Goal: Task Accomplishment & Management: Manage account settings

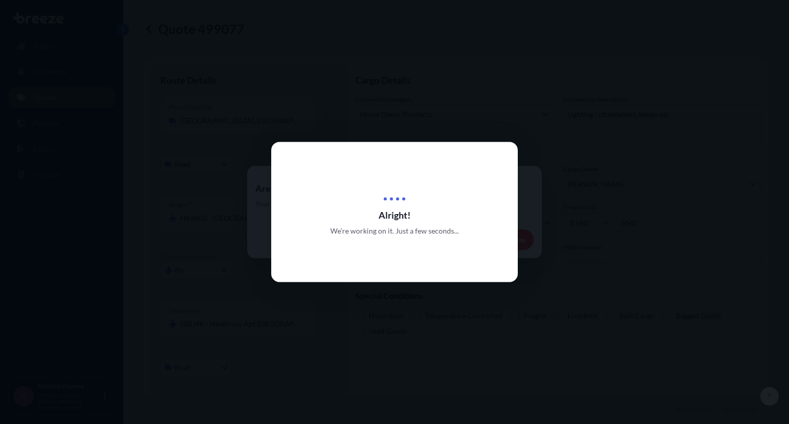
select select "Road"
select select "Air"
select select "Road"
select select "1"
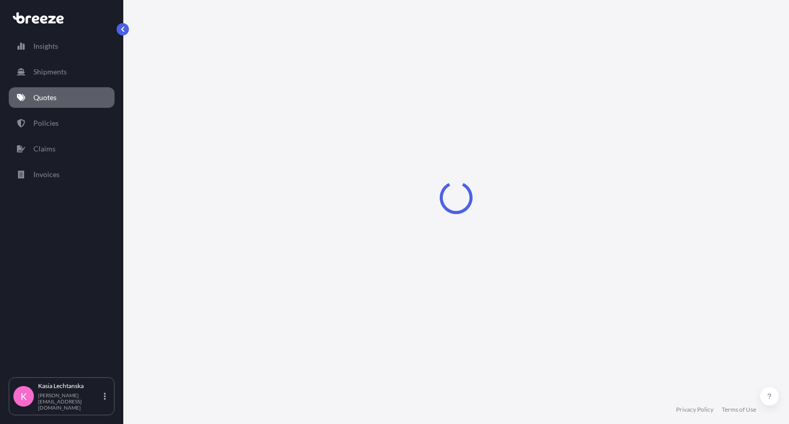
select select "Road"
select select "Air"
select select "Road"
select select "1"
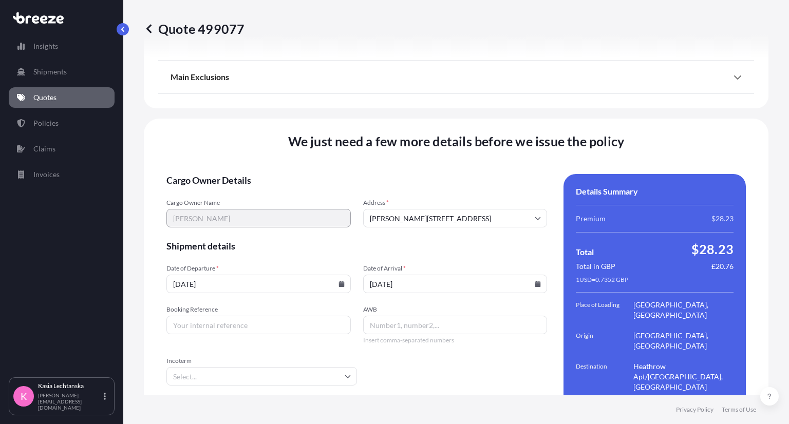
scroll to position [1428, 0]
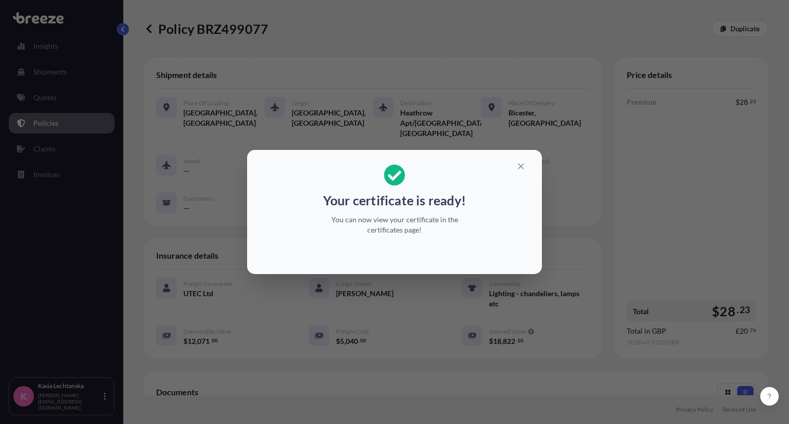
click at [59, 124] on div "Your certificate is ready! You can now view your certificate in the certificate…" at bounding box center [394, 212] width 789 height 424
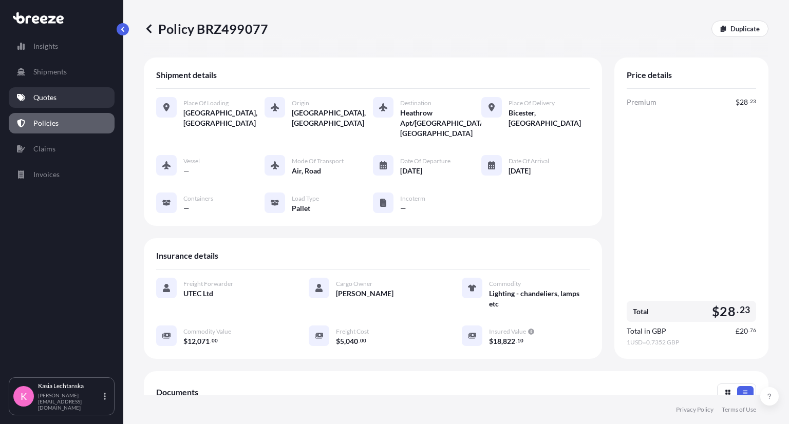
click at [49, 101] on p "Quotes" at bounding box center [44, 97] width 23 height 10
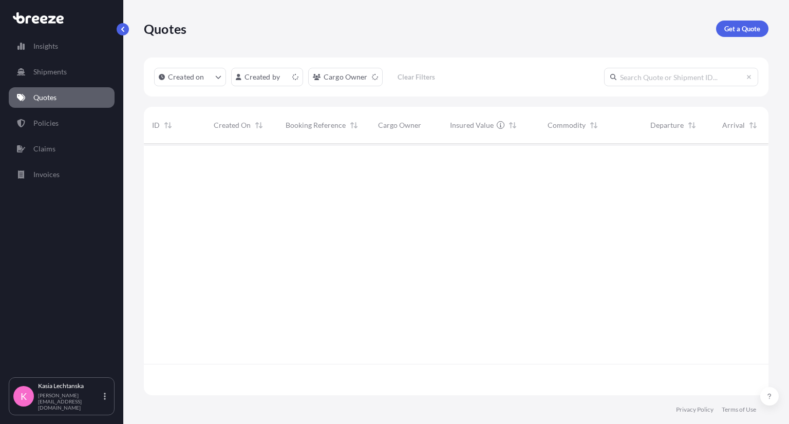
scroll to position [249, 616]
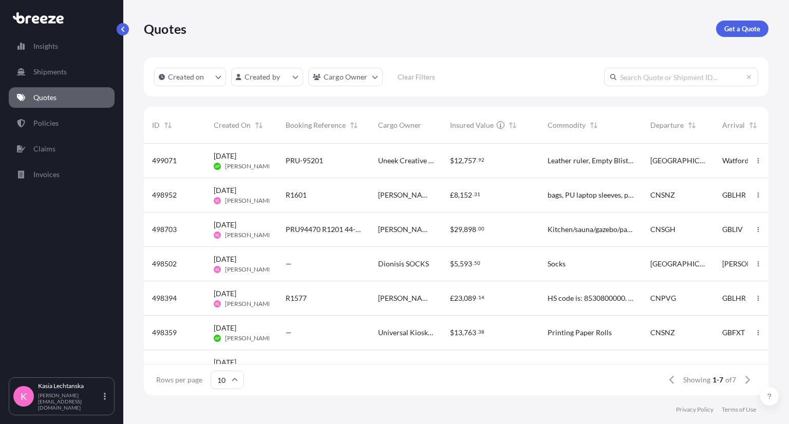
click at [361, 231] on div "PRU94470 R1201 44-15918" at bounding box center [323, 230] width 92 height 34
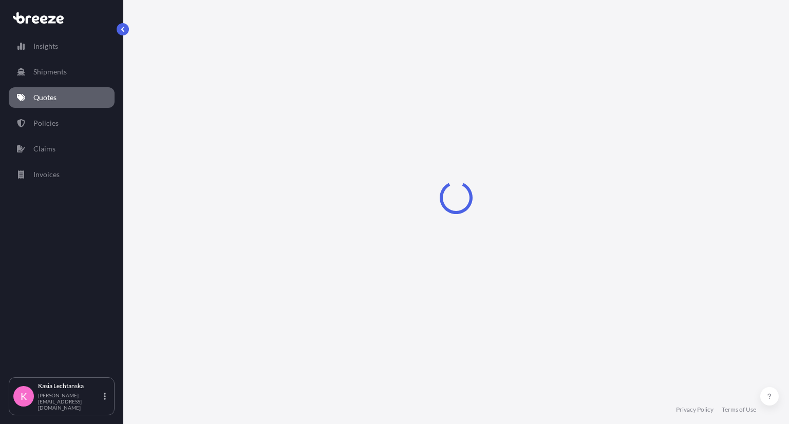
select select "Road"
select select "Sea"
select select "Road"
select select "2"
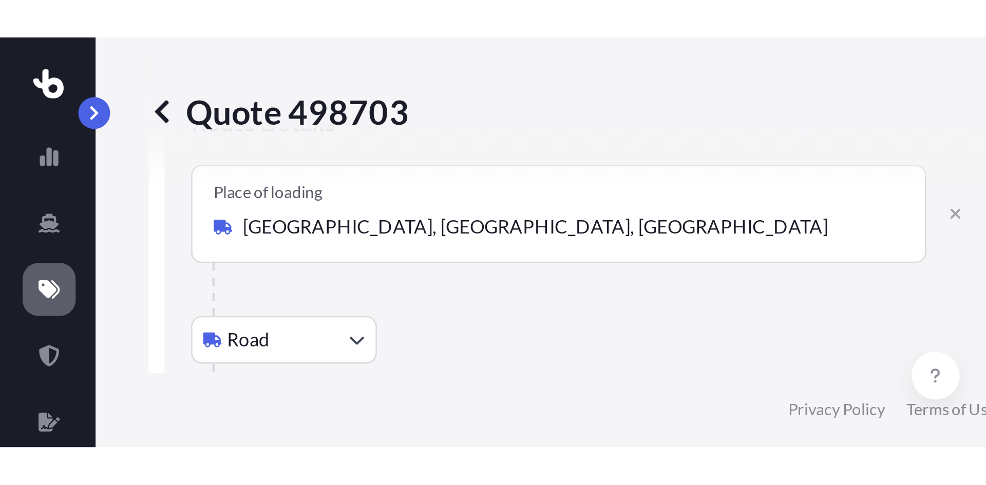
scroll to position [48, 0]
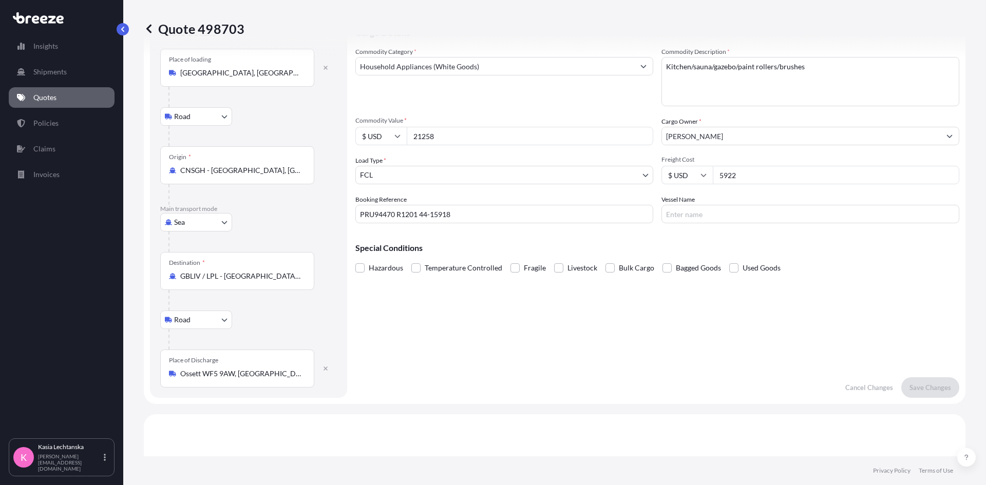
click at [788, 174] on input "5922" at bounding box center [836, 175] width 246 height 18
click at [522, 126] on div "Commodity Value * $ USD 21258" at bounding box center [504, 131] width 298 height 29
click at [788, 389] on p "Save Changes" at bounding box center [930, 387] width 42 height 10
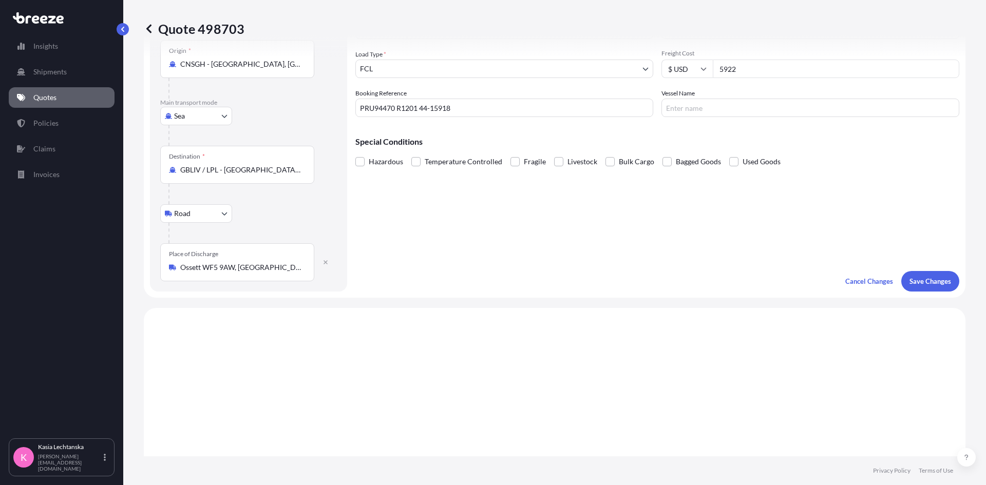
select select "Road"
select select "Sea"
select select "Road"
select select "2"
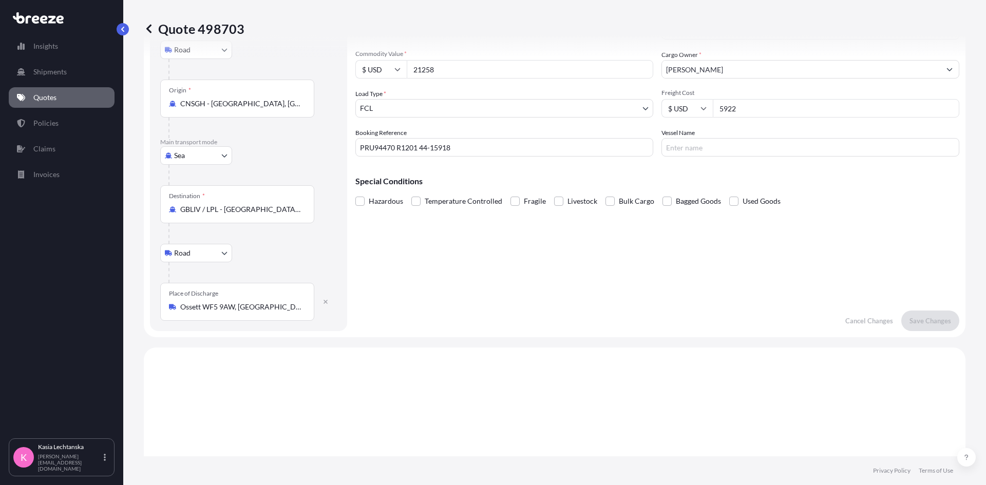
scroll to position [0, 0]
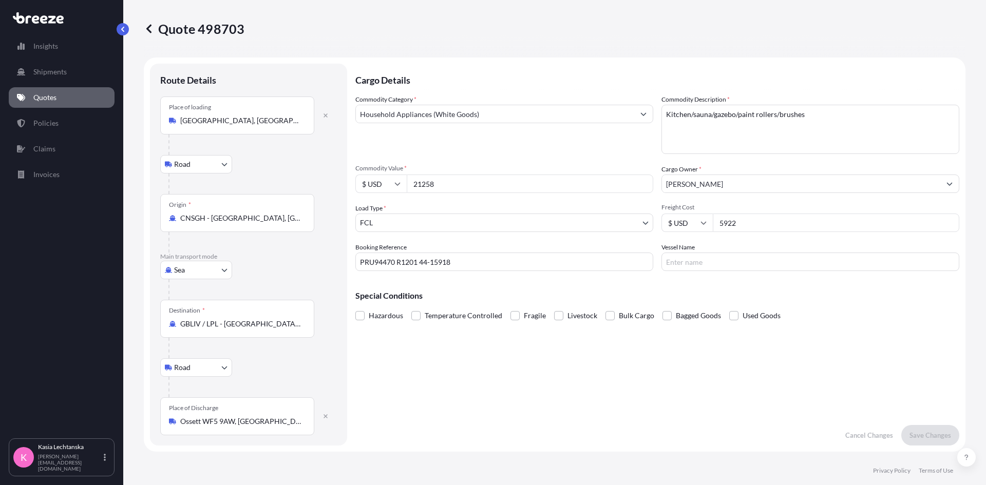
click at [271, 415] on div "Place of Discharge Ossett WF5 9AW, UK" at bounding box center [237, 416] width 154 height 38
click at [271, 416] on input "Ossett WF5 9AW, UK" at bounding box center [240, 421] width 121 height 10
drag, startPoint x: 268, startPoint y: 424, endPoint x: 61, endPoint y: 419, distance: 207.5
click at [61, 419] on div "Insights Shipments Quotes Policies Claims Invoices K Kasia Lechtanska k.lechtan…" at bounding box center [493, 242] width 986 height 485
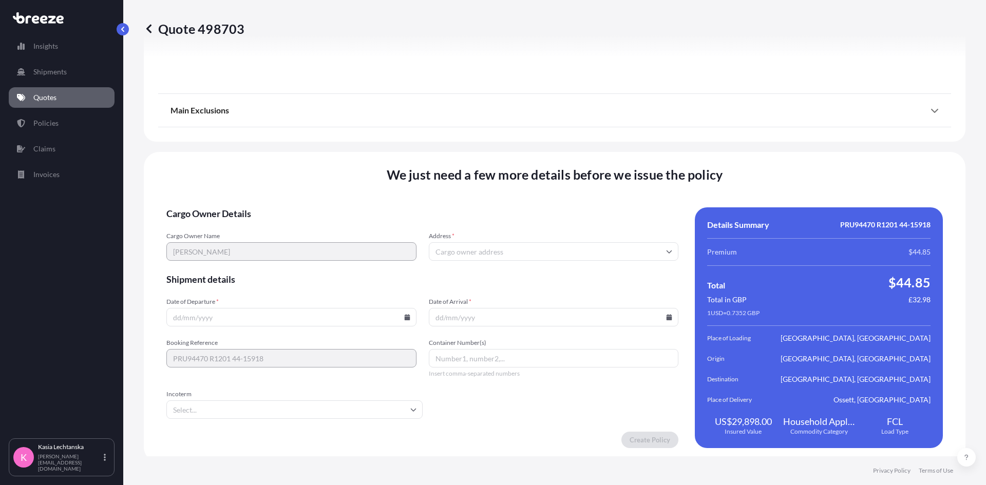
scroll to position [1349, 0]
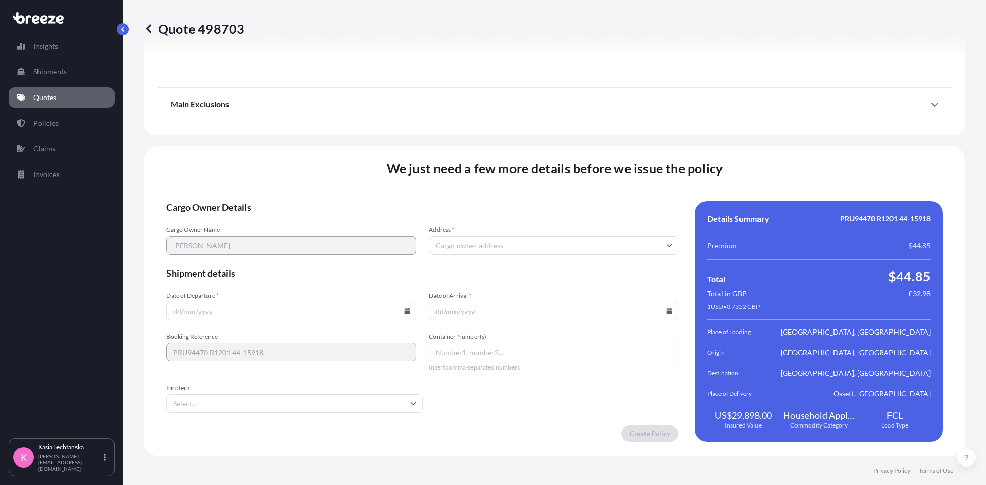
click at [538, 240] on input "Address *" at bounding box center [554, 245] width 250 height 18
paste input "Ossett WF5 9AW, UK"
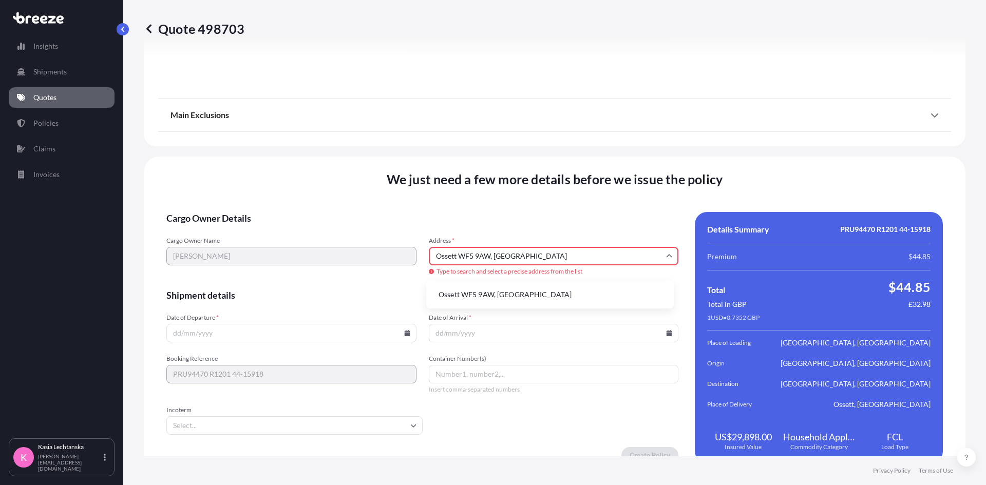
click at [538, 302] on li "Ossett WF5 9AW, UK" at bounding box center [549, 295] width 239 height 20
type input "Ossett WF5 9AW, UK"
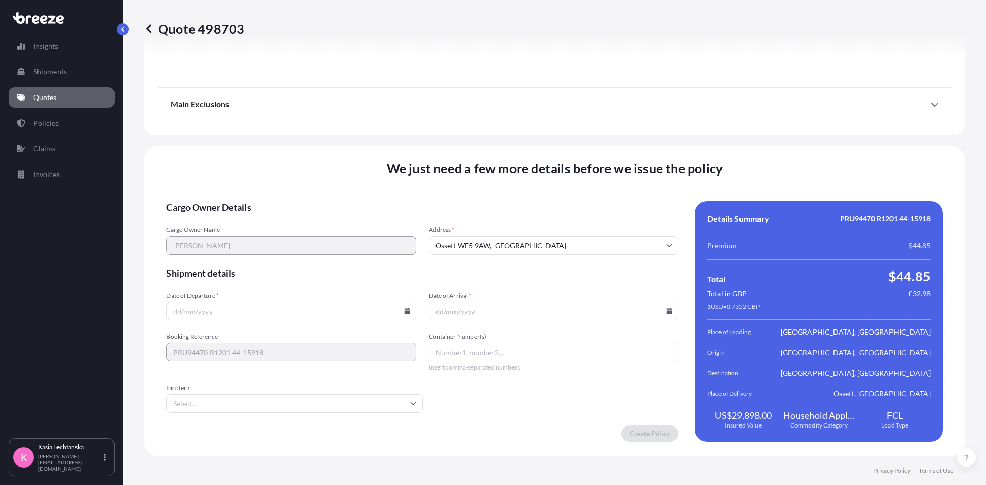
click at [260, 306] on input "Date of Departure *" at bounding box center [291, 311] width 250 height 18
type input "21/09/2025"
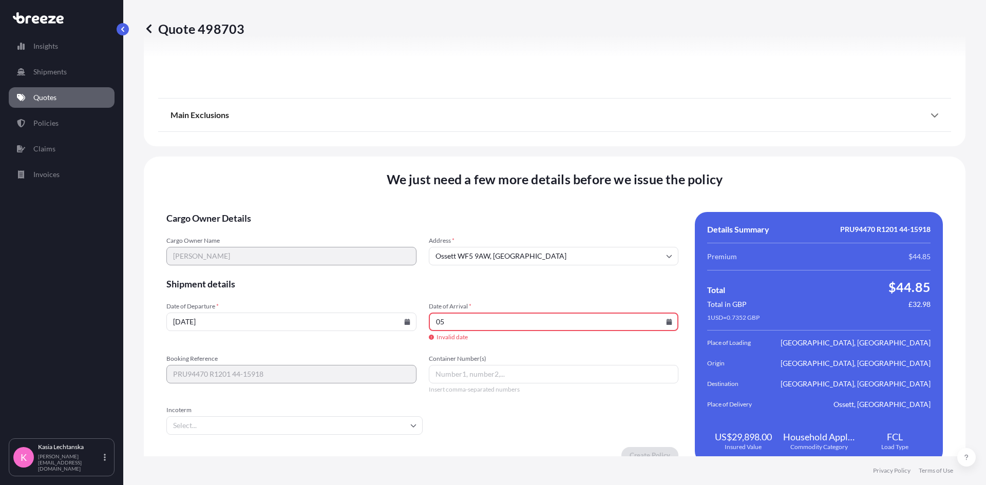
type input "0"
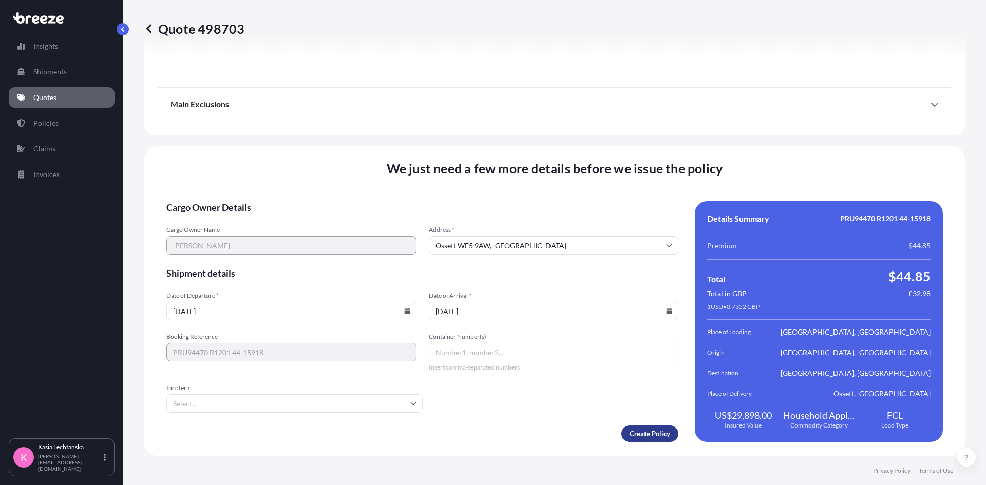
type input "12/11/2025"
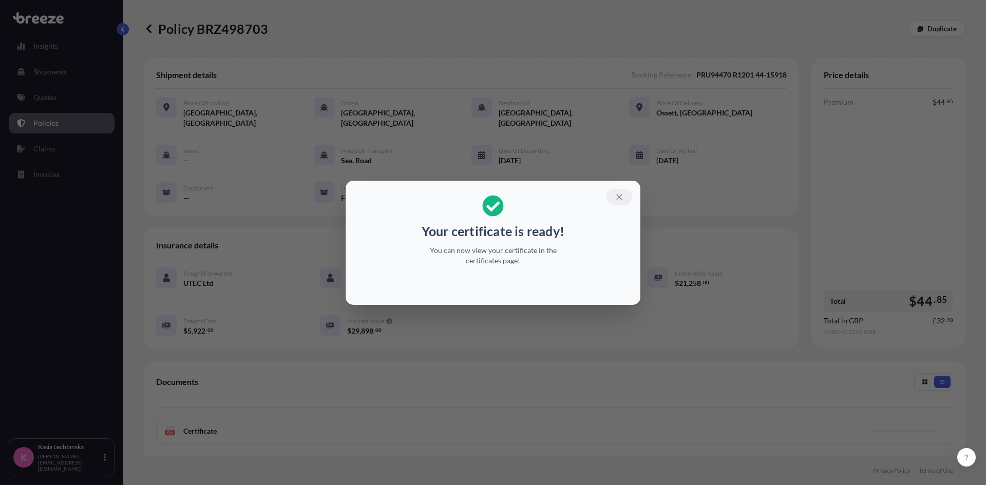
click at [622, 196] on icon "button" at bounding box center [619, 197] width 9 height 9
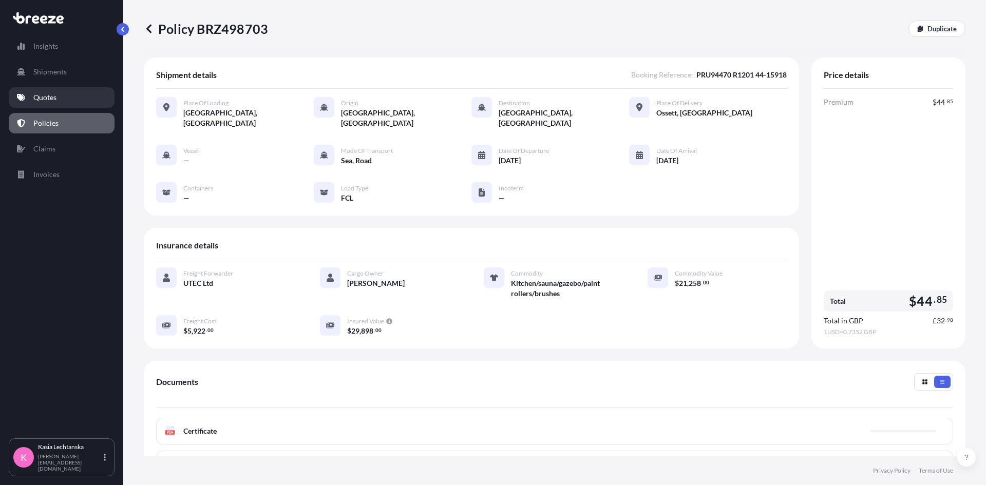
click at [61, 101] on link "Quotes" at bounding box center [62, 97] width 106 height 21
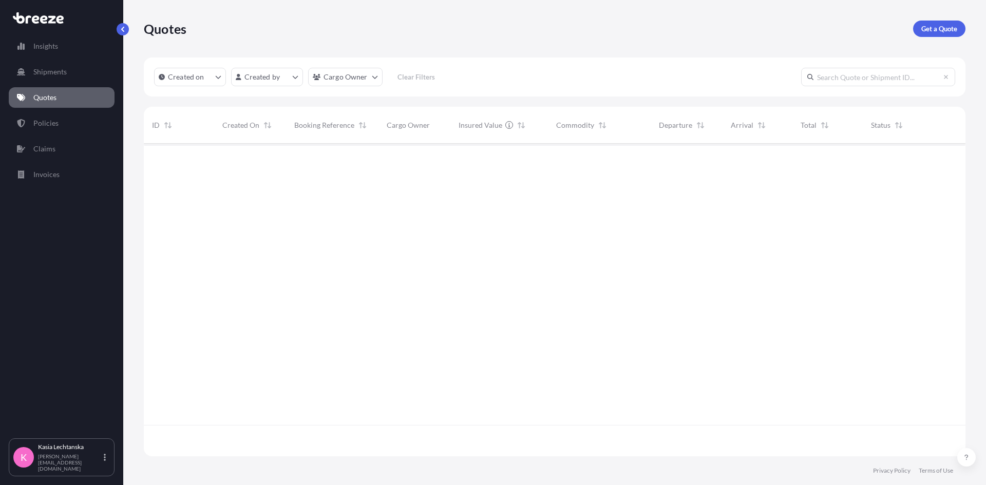
scroll to position [311, 814]
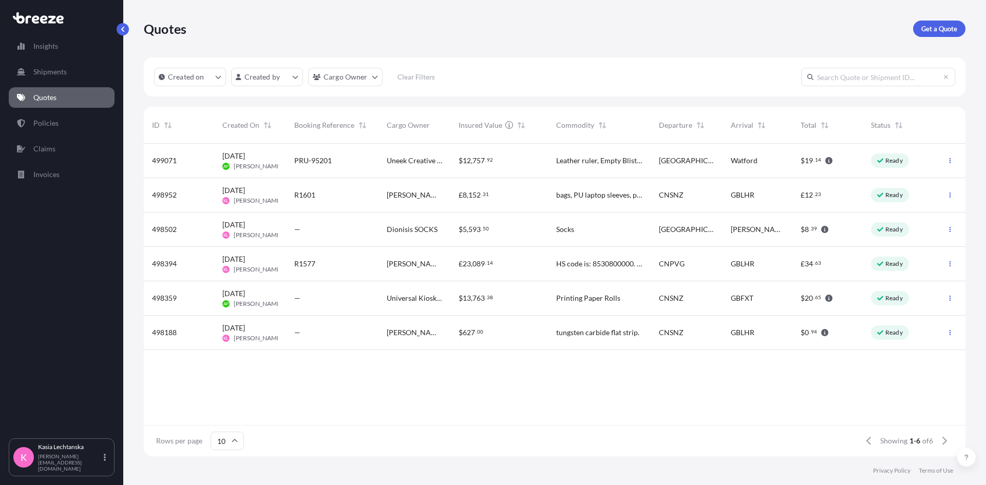
click at [404, 232] on span "Dionisis SOCKS" at bounding box center [412, 229] width 51 height 10
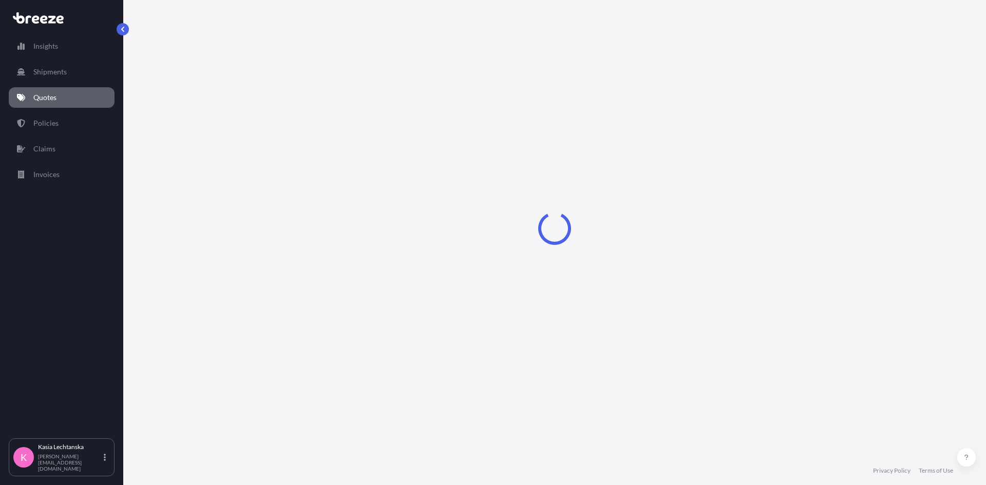
select select "Road"
select select "1"
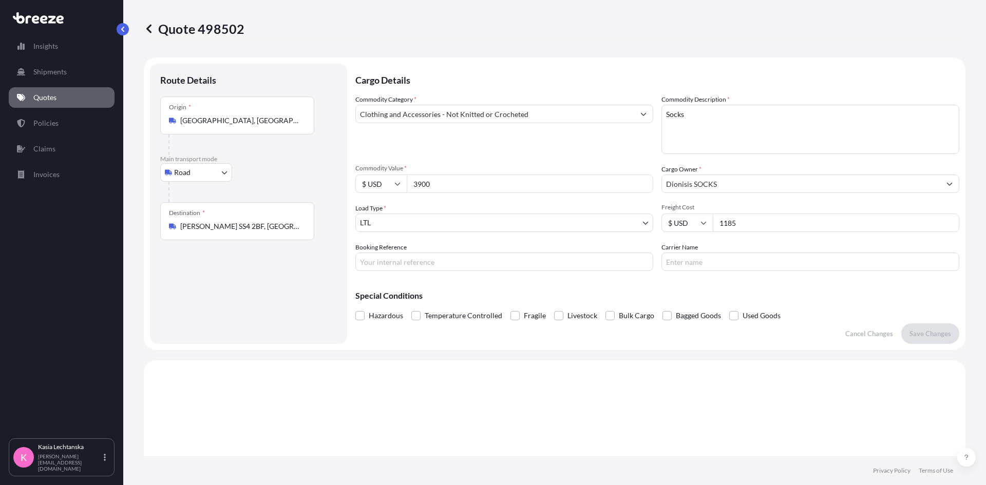
click at [59, 98] on link "Quotes" at bounding box center [62, 97] width 106 height 21
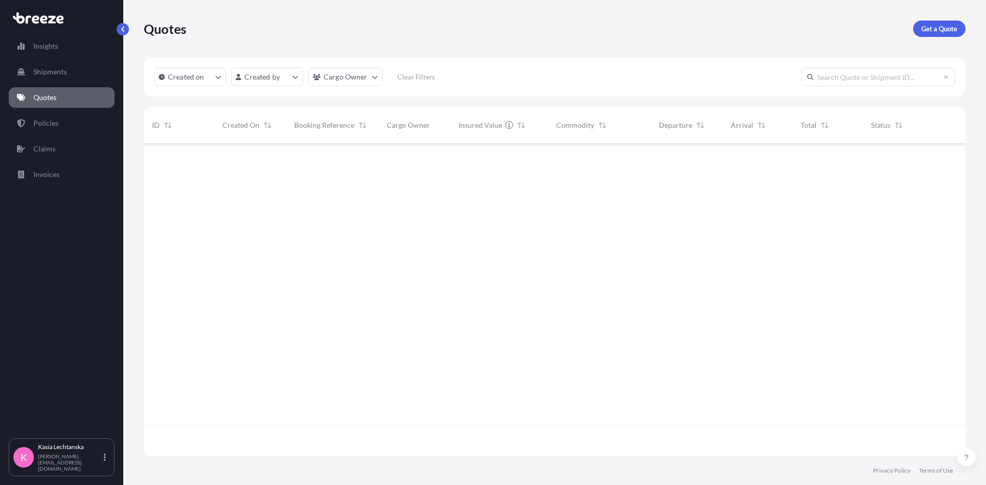
scroll to position [311, 814]
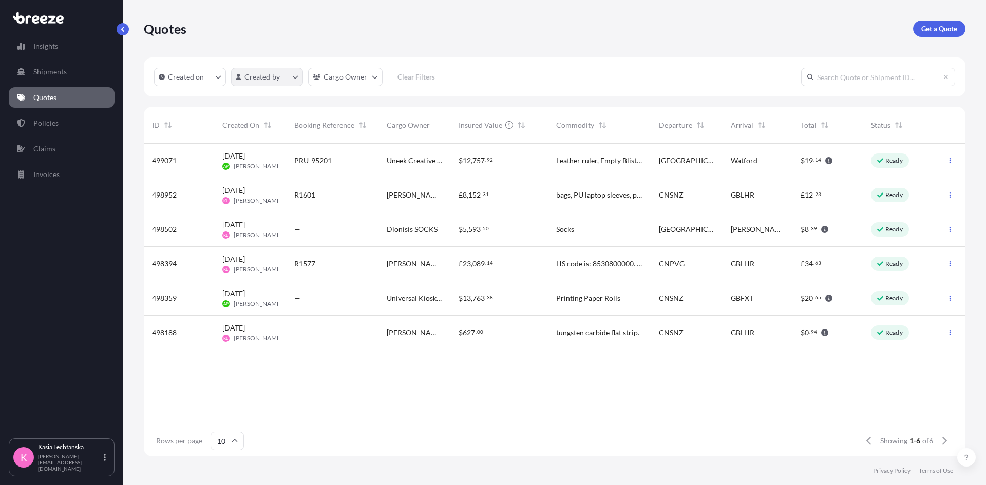
click at [271, 73] on html "Insights Shipments Quotes Policies Claims Invoices K Kasia Lechtanska k.lechtan…" at bounding box center [493, 242] width 986 height 485
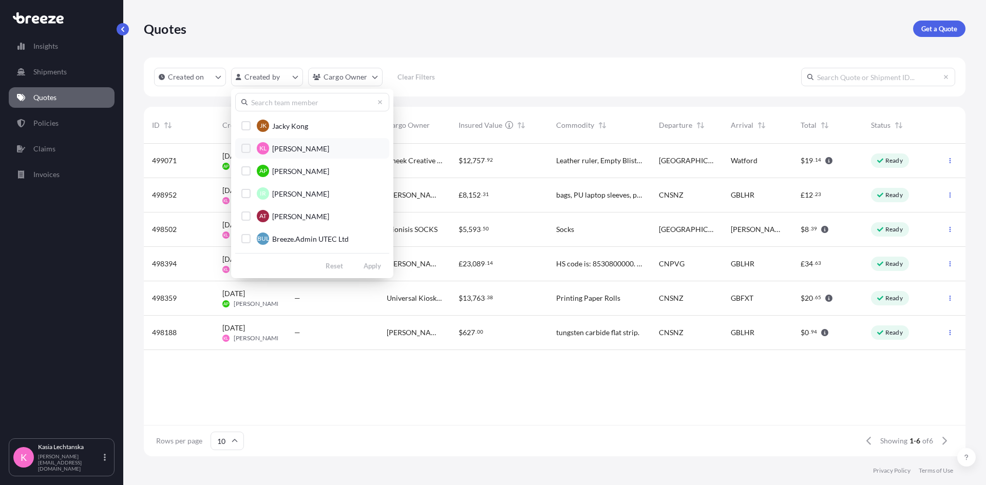
click at [293, 149] on span "Kasia Lechtanska" at bounding box center [300, 149] width 57 height 10
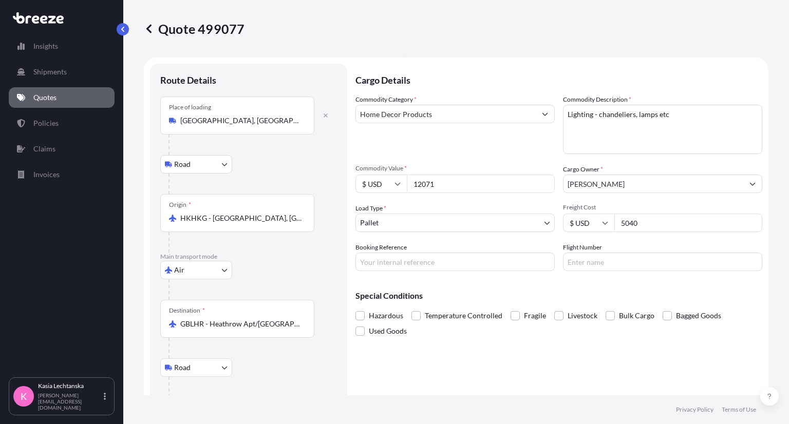
select select "Road"
select select "Air"
select select "Road"
select select "1"
drag, startPoint x: 687, startPoint y: 225, endPoint x: 570, endPoint y: 215, distance: 117.0
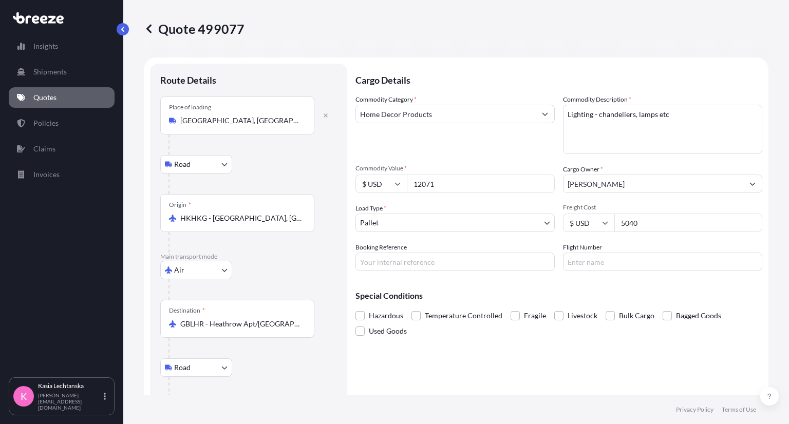
click at [570, 215] on div "$ USD 5040" at bounding box center [662, 223] width 199 height 18
type input "6009"
click at [563, 351] on div "Cargo Details Commodity Category * Home Decor Products Commodity Description * …" at bounding box center [558, 255] width 407 height 382
